Goal: Navigation & Orientation: Find specific page/section

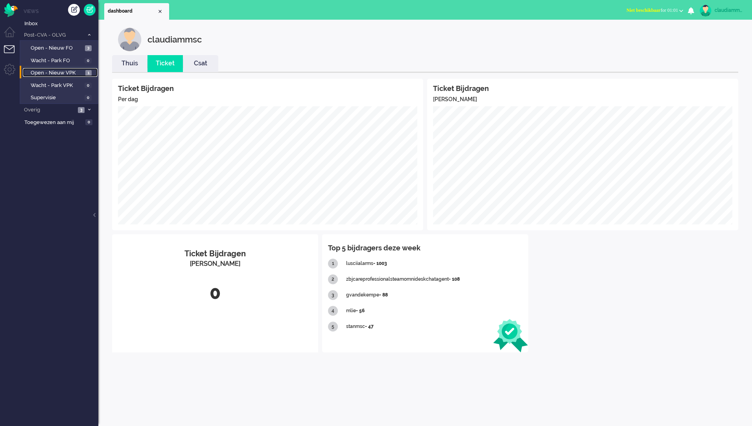
click at [64, 74] on span "Open - Nieuw VPK" at bounding box center [57, 72] width 53 height 7
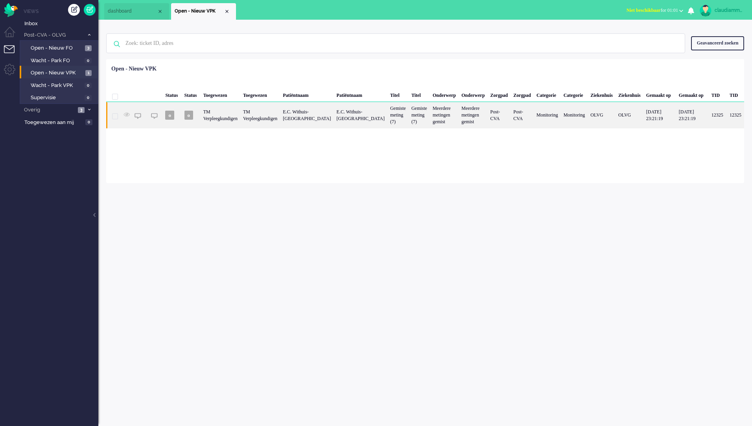
click at [334, 117] on div "E.C. Withuis-[GEOGRAPHIC_DATA]" at bounding box center [307, 115] width 54 height 26
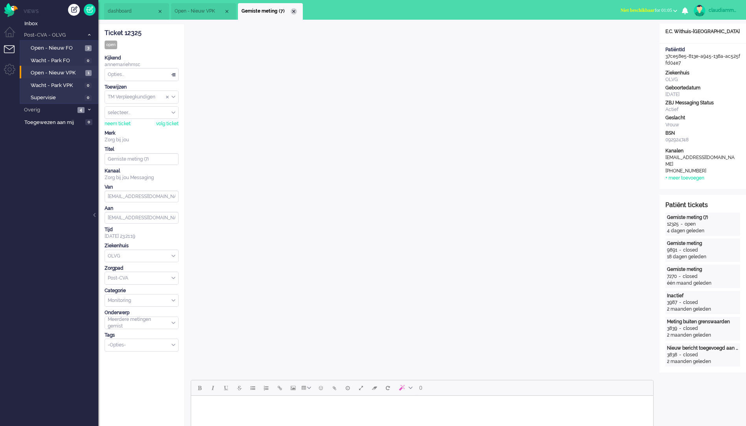
click at [295, 11] on div "Close tab" at bounding box center [294, 11] width 6 height 6
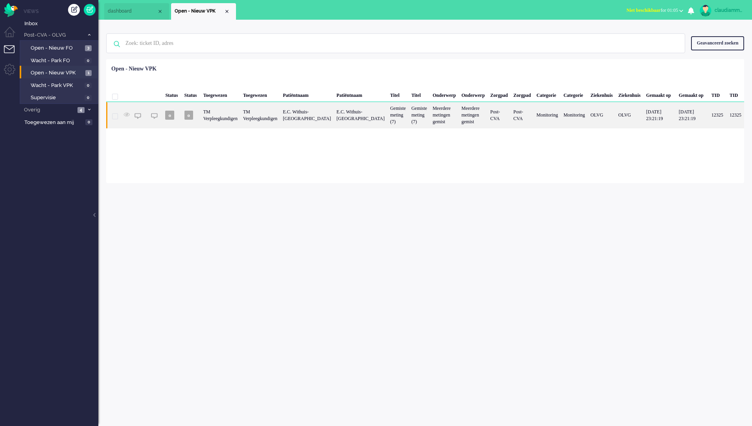
click at [240, 122] on div "TM Verpleegkundigen" at bounding box center [221, 115] width 40 height 26
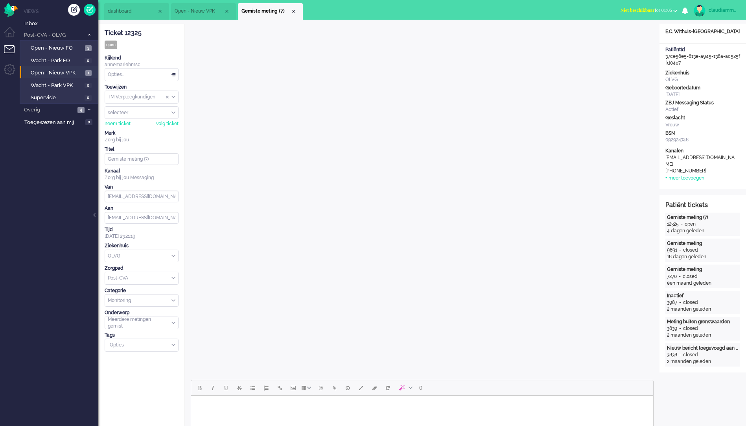
click at [173, 97] on div "TM Verpleegkundigen" at bounding box center [141, 97] width 73 height 12
click at [152, 110] on li "TM Medewerkers" at bounding box center [141, 108] width 73 height 11
click at [63, 47] on span "Open - Nieuw FO" at bounding box center [57, 47] width 52 height 7
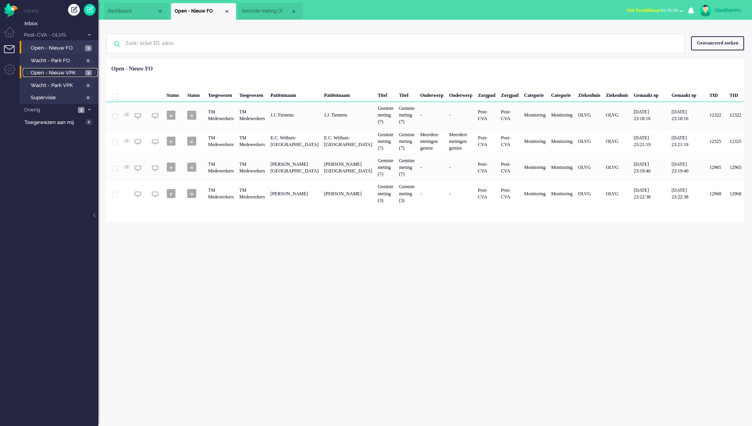
click at [60, 72] on span "Open - Nieuw VPK" at bounding box center [57, 72] width 53 height 7
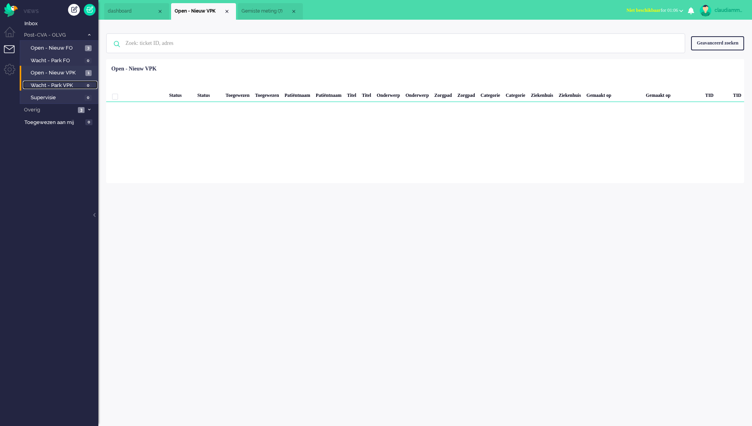
click at [46, 84] on span "Wacht - Park VPK" at bounding box center [57, 85] width 52 height 7
click at [54, 72] on span "Open - Nieuw VPK" at bounding box center [57, 72] width 53 height 7
click at [44, 86] on span "Wacht - Park VPK" at bounding box center [57, 85] width 52 height 7
